Goal: Task Accomplishment & Management: Use online tool/utility

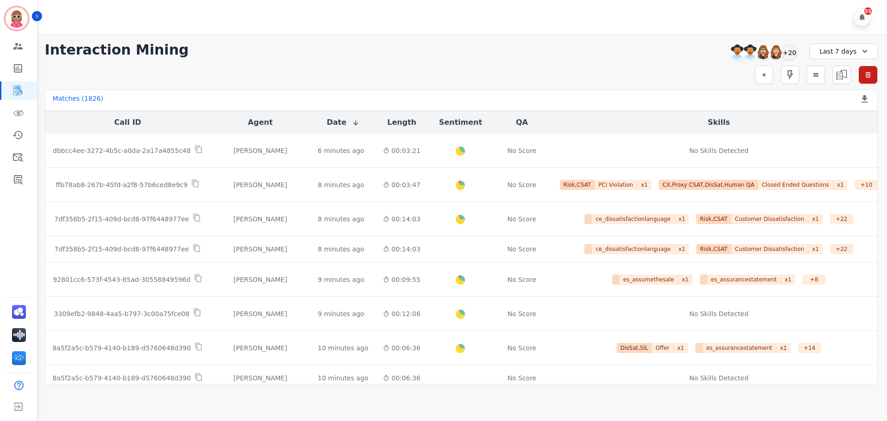
click at [280, 57] on div "**********" at bounding box center [461, 50] width 833 height 17
click at [793, 53] on div "+20" at bounding box center [789, 52] width 16 height 16
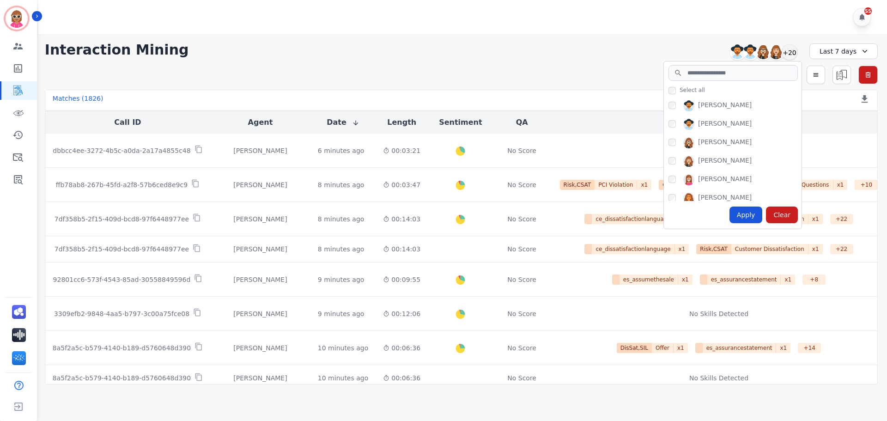
click at [662, 17] on div "55" at bounding box center [463, 17] width 851 height 34
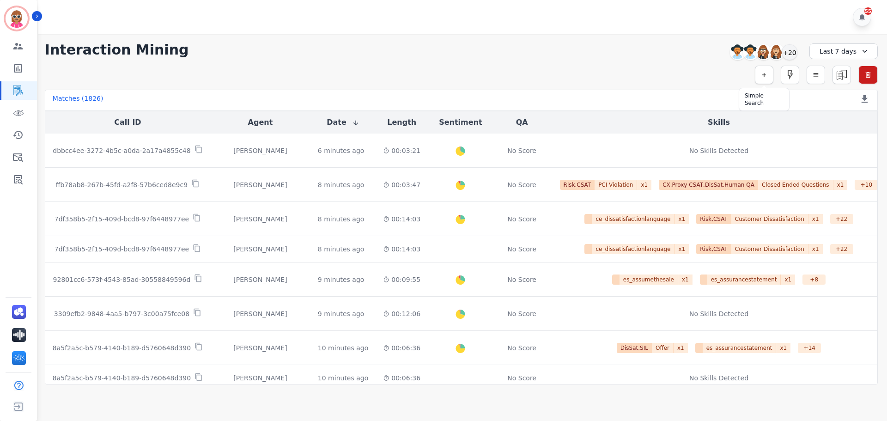
click at [761, 76] on icon "button" at bounding box center [764, 75] width 6 height 6
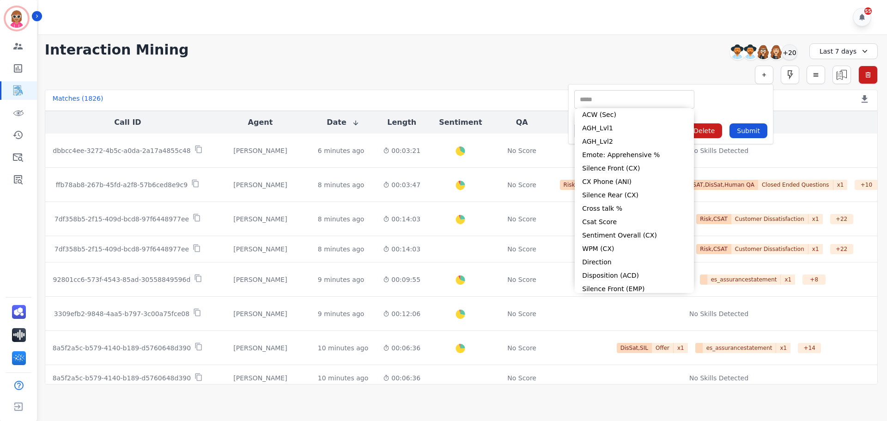
click at [688, 102] on input "selected options" at bounding box center [633, 100] width 115 height 10
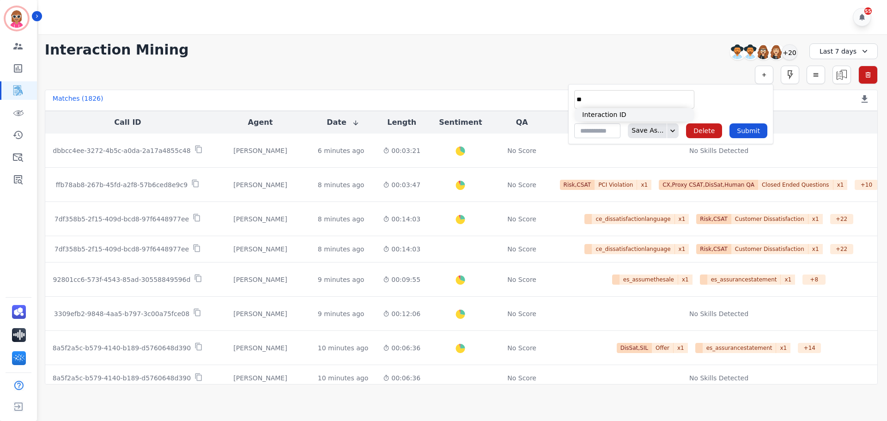
type input "**"
click at [610, 114] on li "Interaction ID" at bounding box center [633, 114] width 119 height 13
type input "**********"
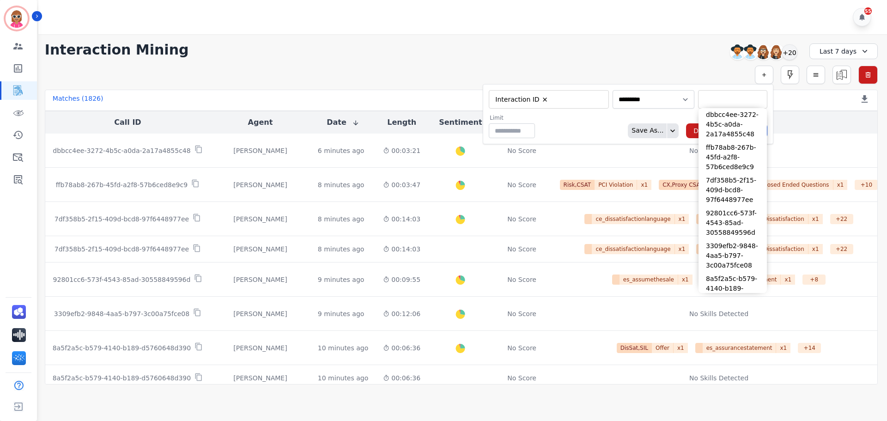
click at [702, 96] on input "selected options" at bounding box center [732, 100] width 65 height 10
paste input "**********"
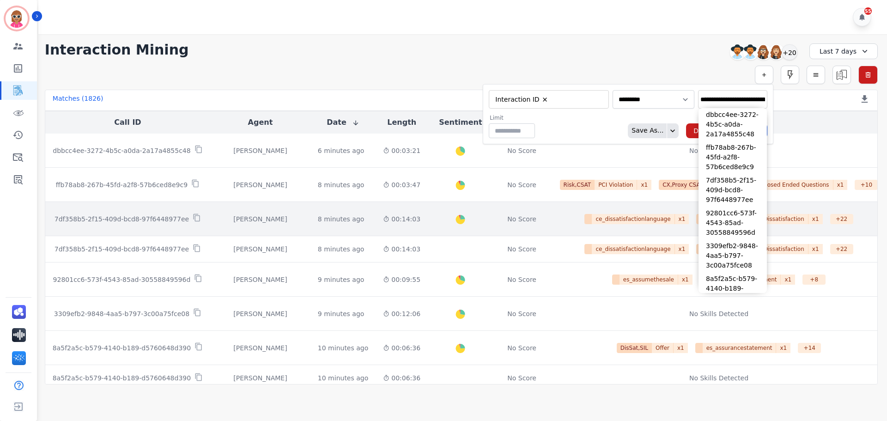
scroll to position [0, 46]
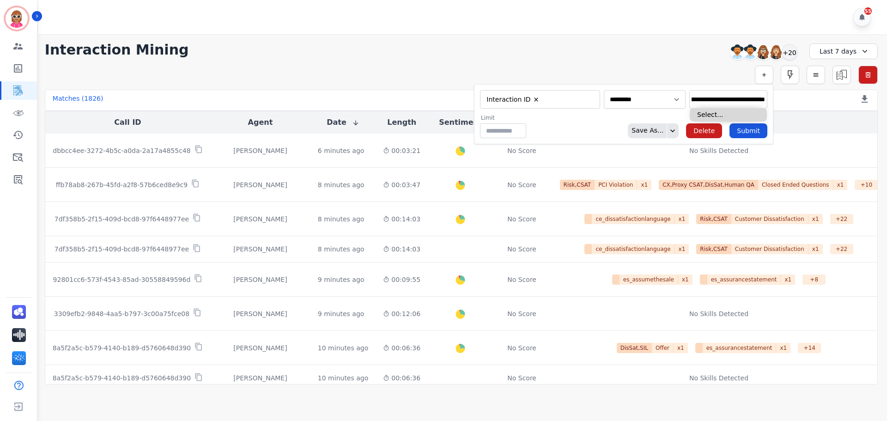
type input "**********"
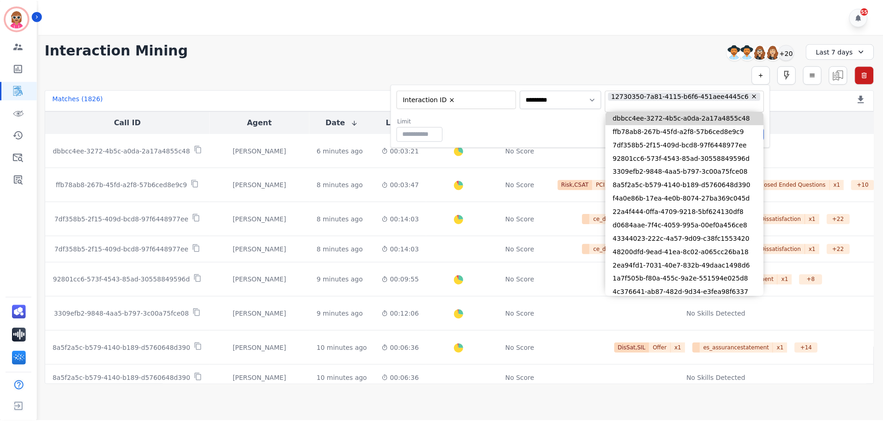
scroll to position [0, 0]
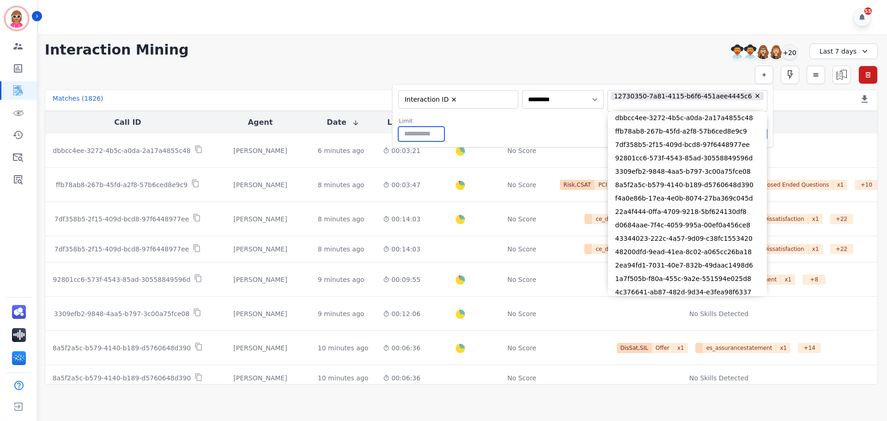
drag, startPoint x: 531, startPoint y: 147, endPoint x: 546, endPoint y: 135, distance: 19.1
click at [532, 147] on form "**********" at bounding box center [582, 115] width 381 height 63
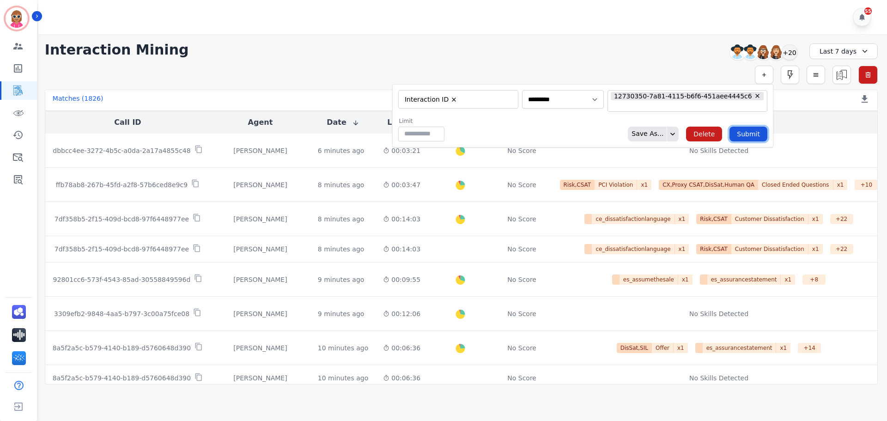
click at [754, 133] on button "Submit" at bounding box center [748, 134] width 38 height 15
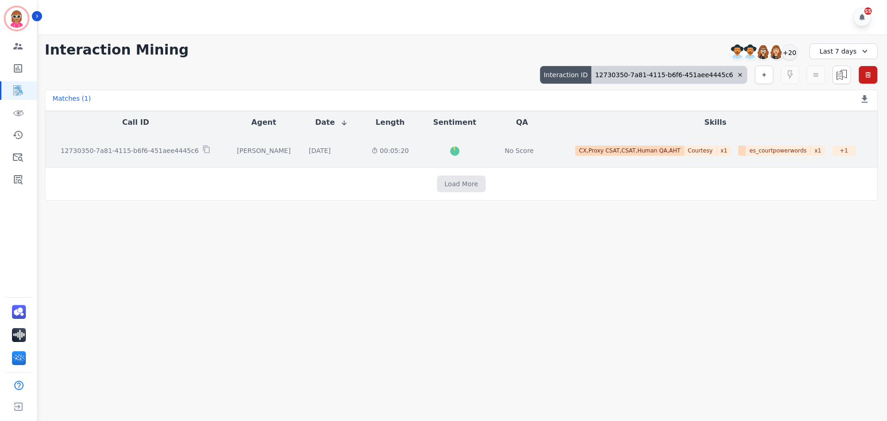
click at [553, 159] on td "00:05:20" at bounding box center [715, 150] width 324 height 34
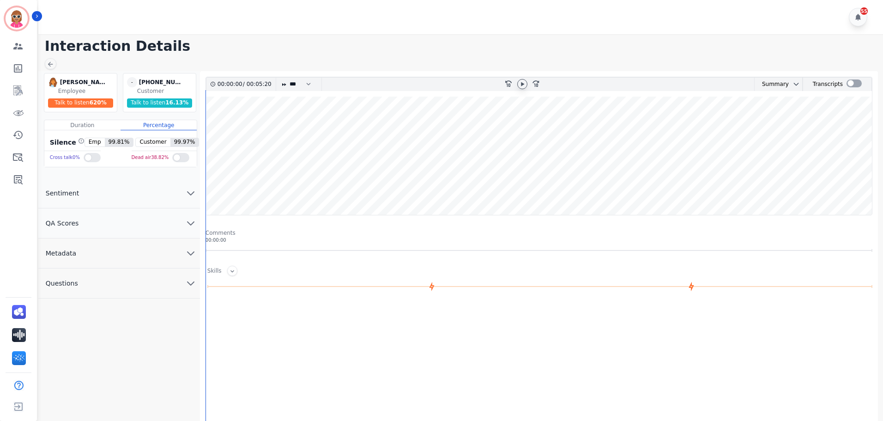
click at [523, 86] on icon at bounding box center [522, 83] width 7 height 7
click at [850, 82] on div at bounding box center [853, 83] width 15 height 8
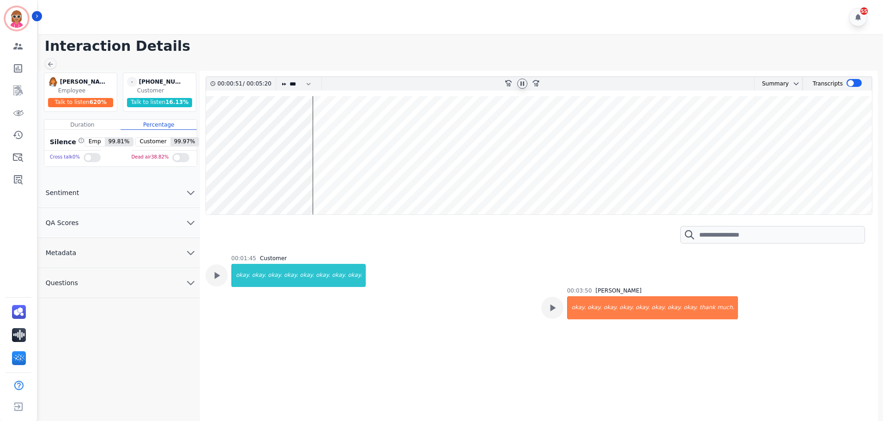
click at [423, 124] on wave at bounding box center [539, 155] width 666 height 118
click at [581, 135] on wave at bounding box center [539, 155] width 666 height 118
click at [550, 308] on icon at bounding box center [552, 308] width 12 height 12
click at [554, 307] on icon at bounding box center [553, 307] width 6 height 7
click at [593, 139] on wave at bounding box center [539, 155] width 666 height 118
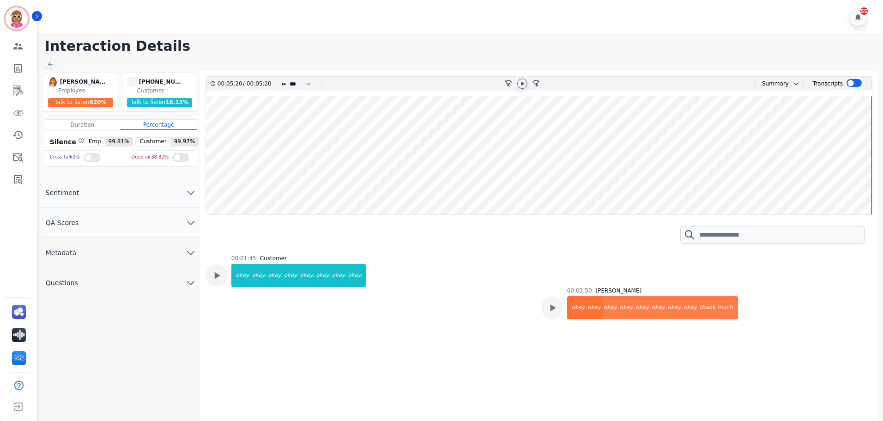
drag, startPoint x: 302, startPoint y: 145, endPoint x: 282, endPoint y: 135, distance: 22.3
click at [302, 139] on wave at bounding box center [539, 155] width 666 height 118
click at [147, 246] on button "Metadata" at bounding box center [119, 253] width 162 height 30
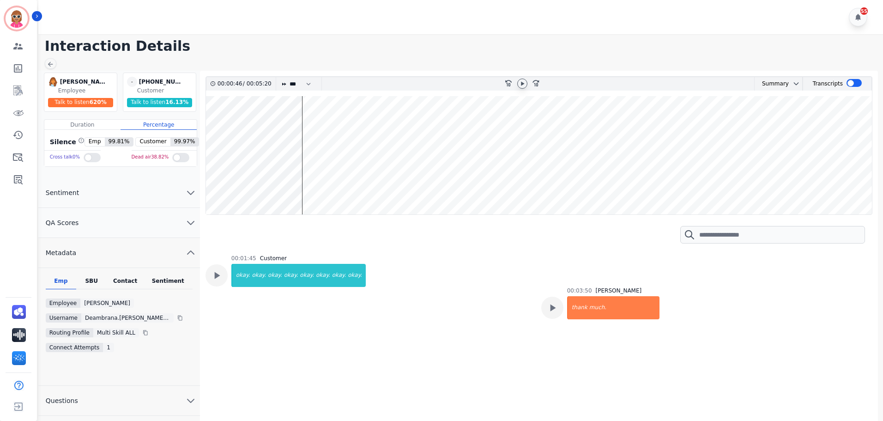
scroll to position [2, 0]
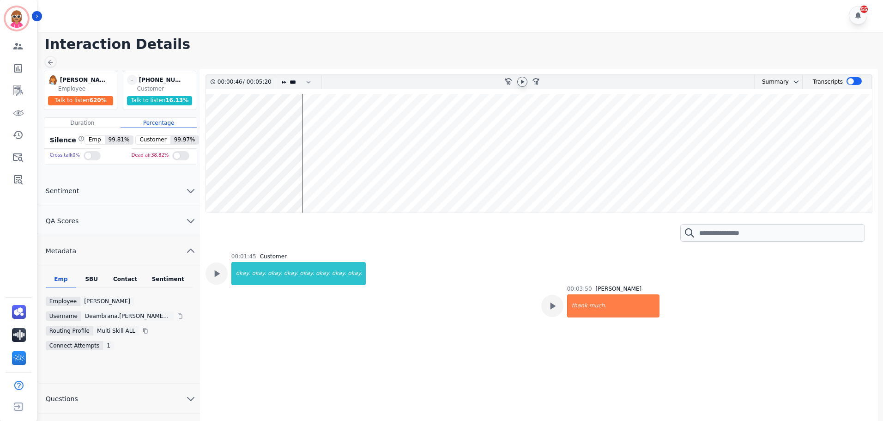
click at [139, 281] on div "Contact" at bounding box center [125, 281] width 37 height 12
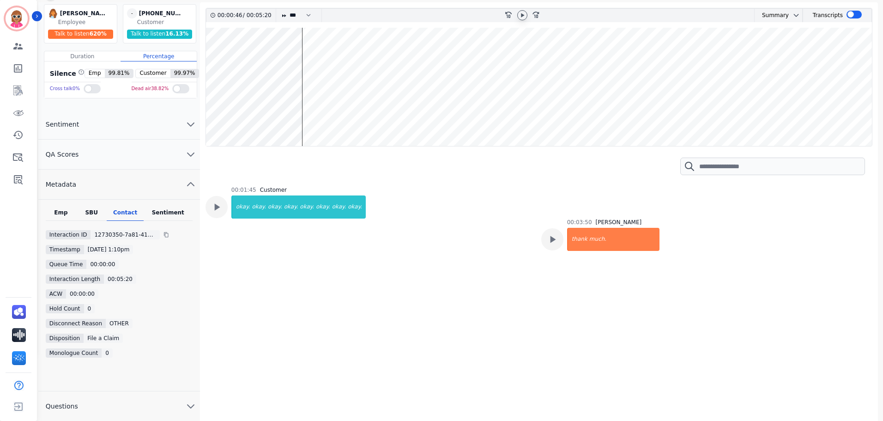
scroll to position [70, 0]
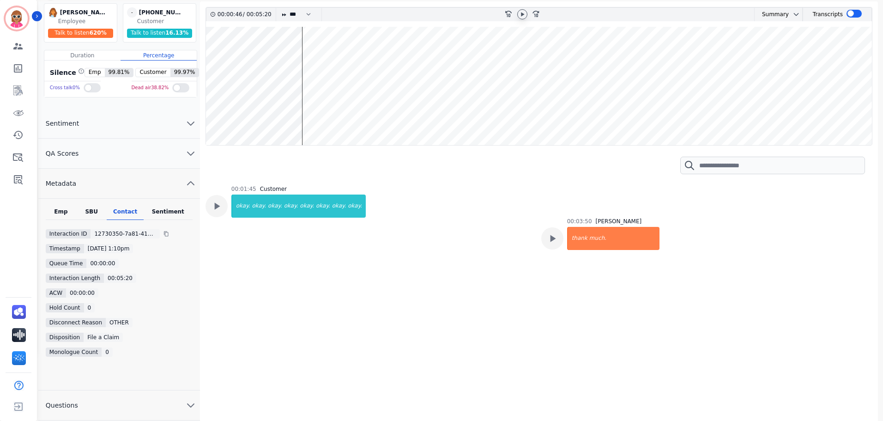
click at [115, 321] on div "OTHER" at bounding box center [119, 322] width 27 height 9
click at [169, 216] on div "Sentiment" at bounding box center [168, 214] width 49 height 12
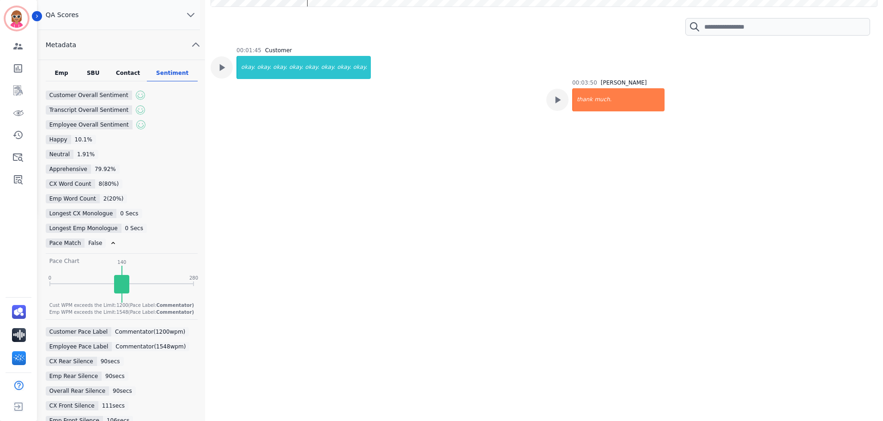
click at [123, 77] on div "Contact" at bounding box center [128, 75] width 38 height 12
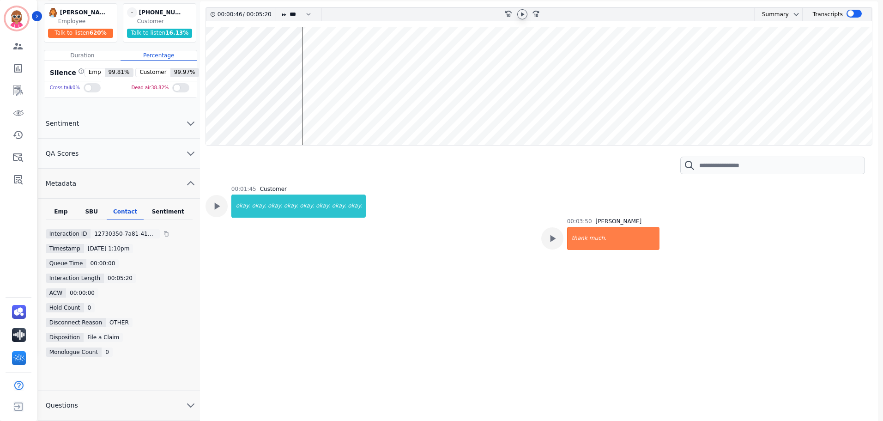
click at [99, 209] on div "SBU" at bounding box center [91, 214] width 30 height 12
click at [55, 211] on div "Emp" at bounding box center [61, 214] width 30 height 12
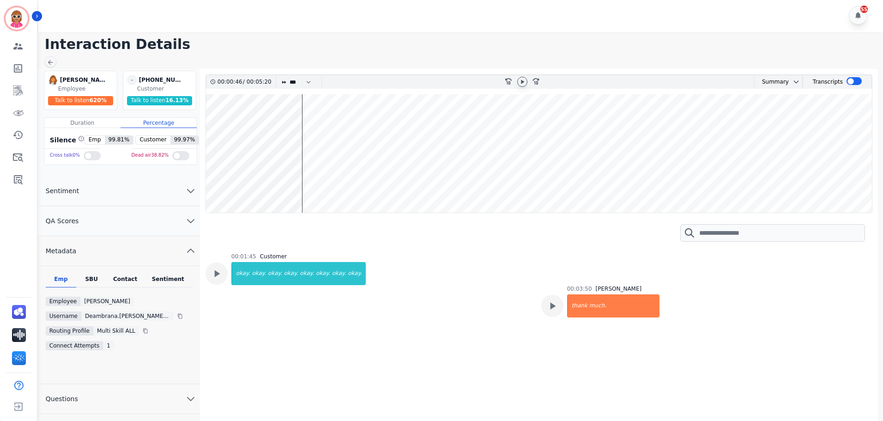
scroll to position [2, 0]
click at [84, 274] on div "Emp SBU Contact Sentiment Employee Deambrana [PERSON_NAME] Username deambrana.[…" at bounding box center [119, 325] width 162 height 118
click at [87, 279] on div "SBU" at bounding box center [91, 281] width 30 height 12
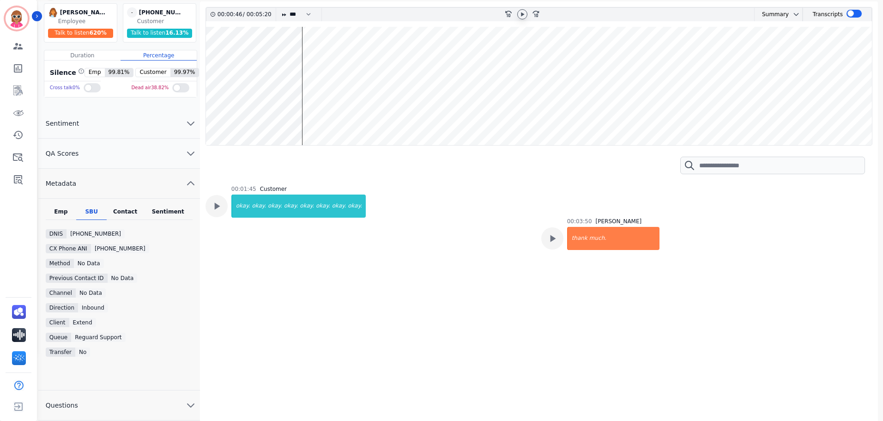
click at [139, 210] on div "Contact" at bounding box center [125, 214] width 37 height 12
click at [164, 214] on div "Sentiment" at bounding box center [168, 214] width 49 height 12
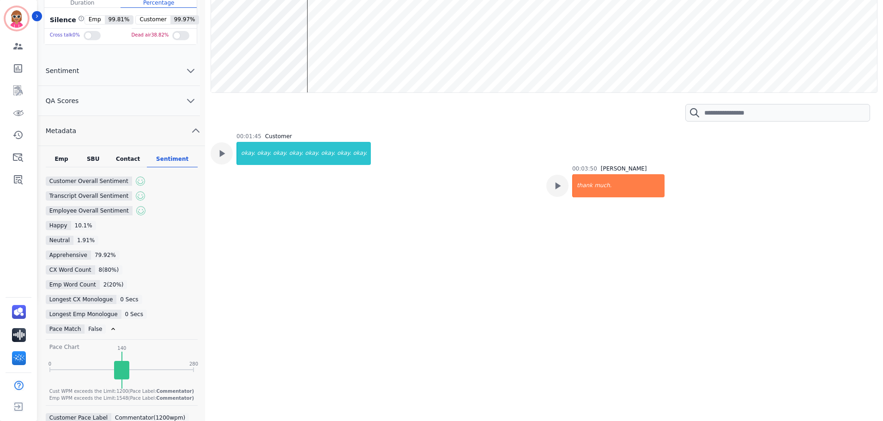
scroll to position [105, 0]
